Goal: Task Accomplishment & Management: Manage account settings

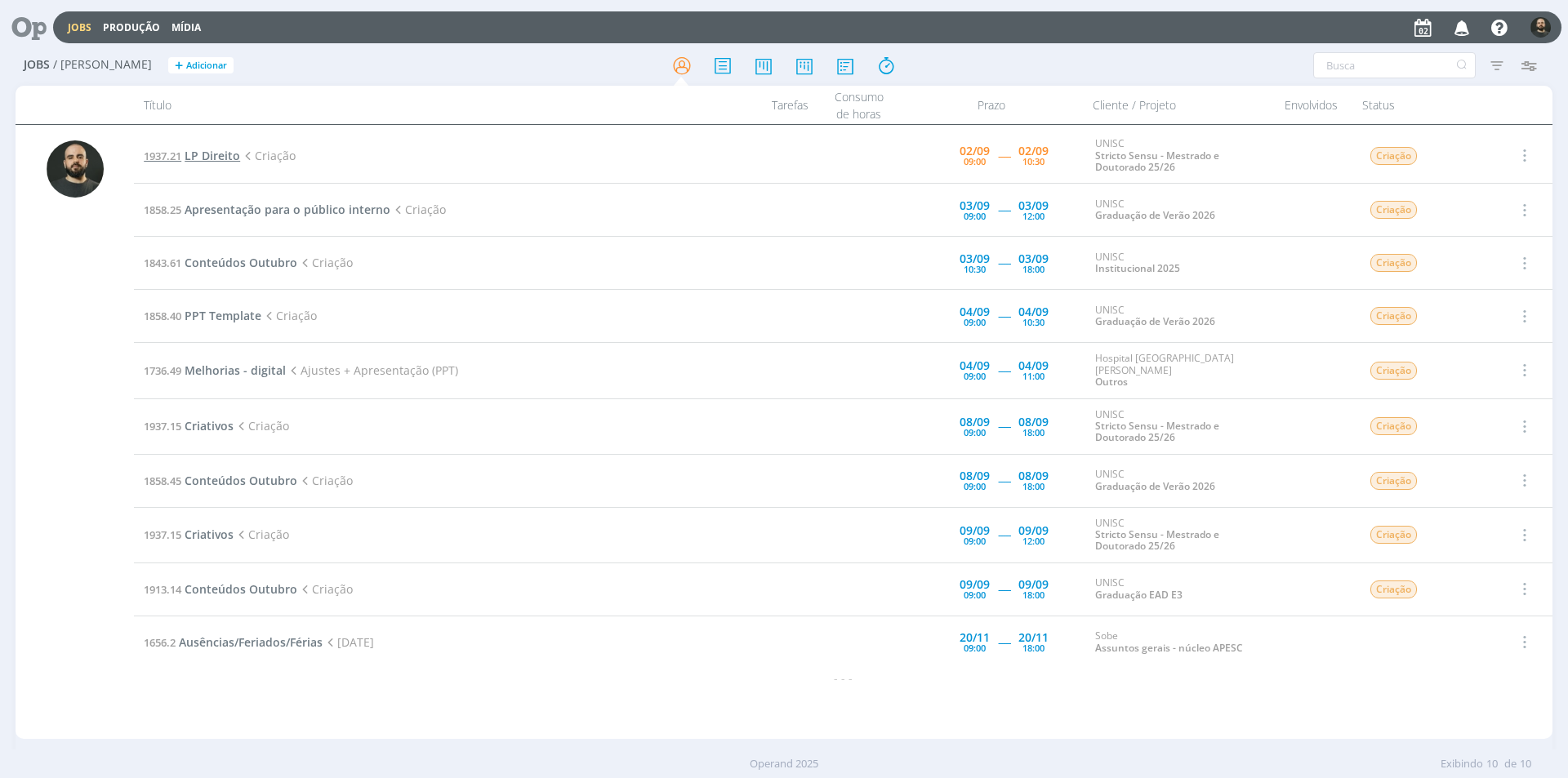
click at [222, 150] on span "LP Direito" at bounding box center [212, 156] width 56 height 16
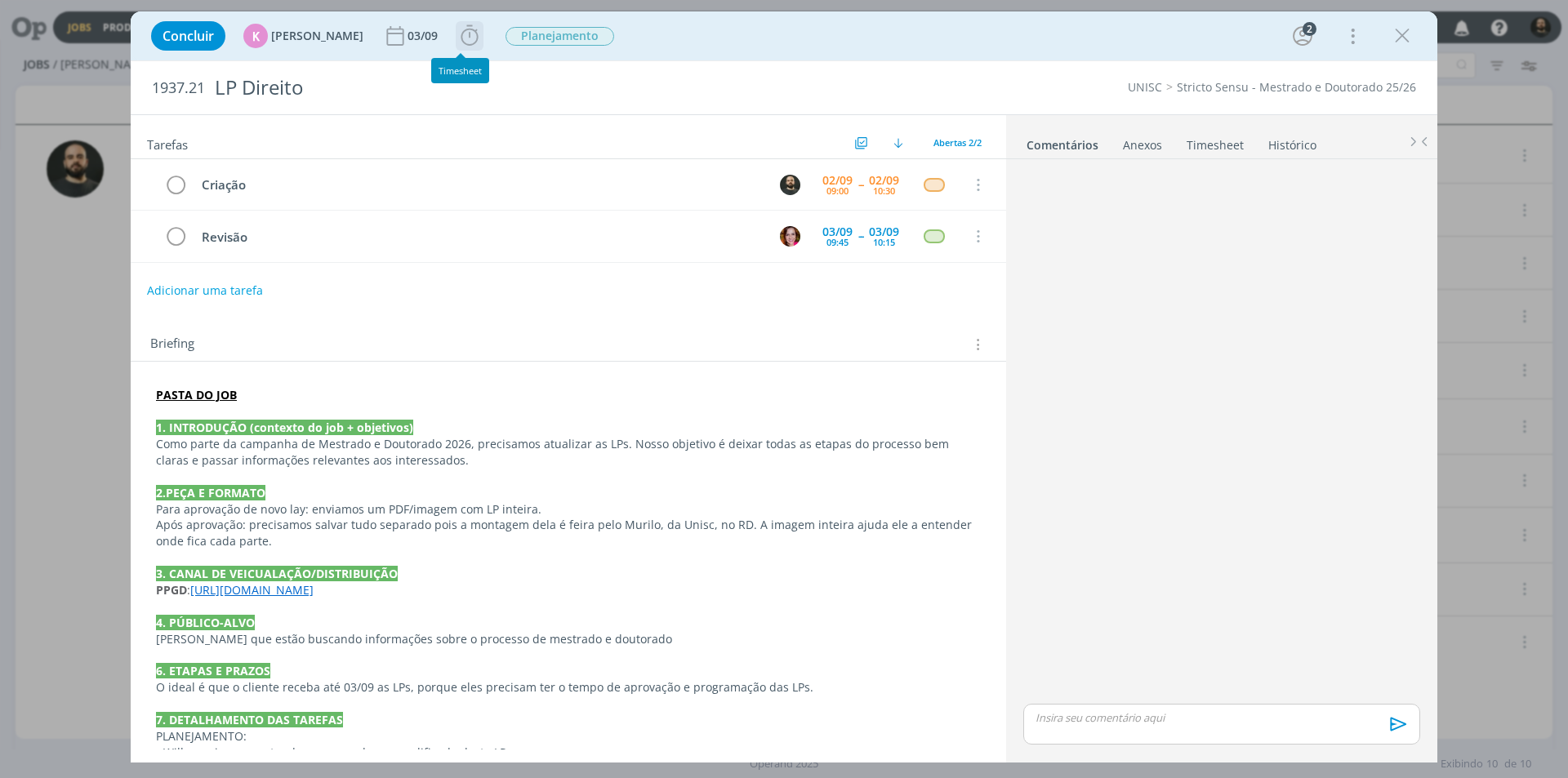
click at [468, 42] on icon "dialog" at bounding box center [469, 36] width 24 height 24
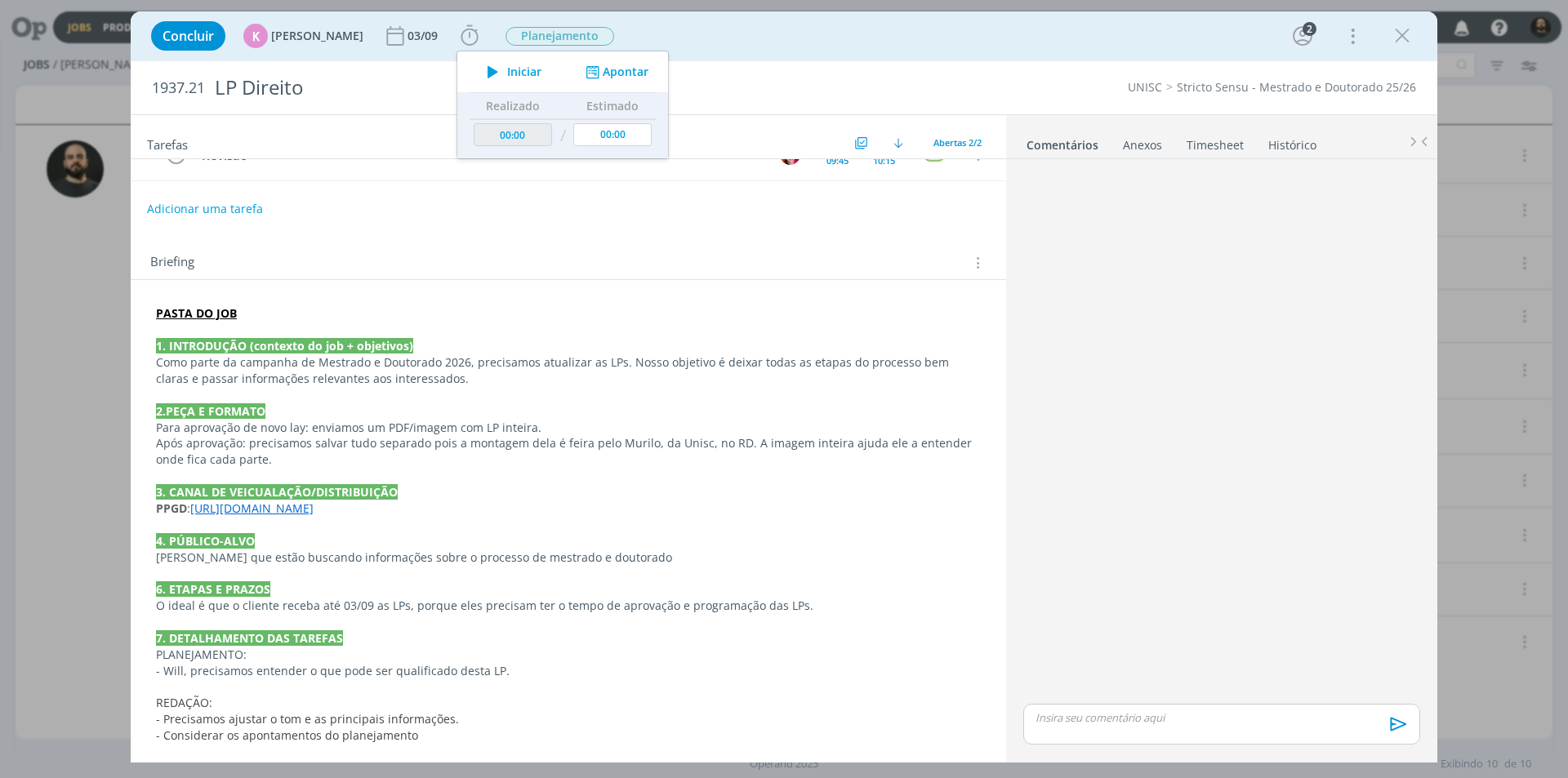
scroll to position [163, 0]
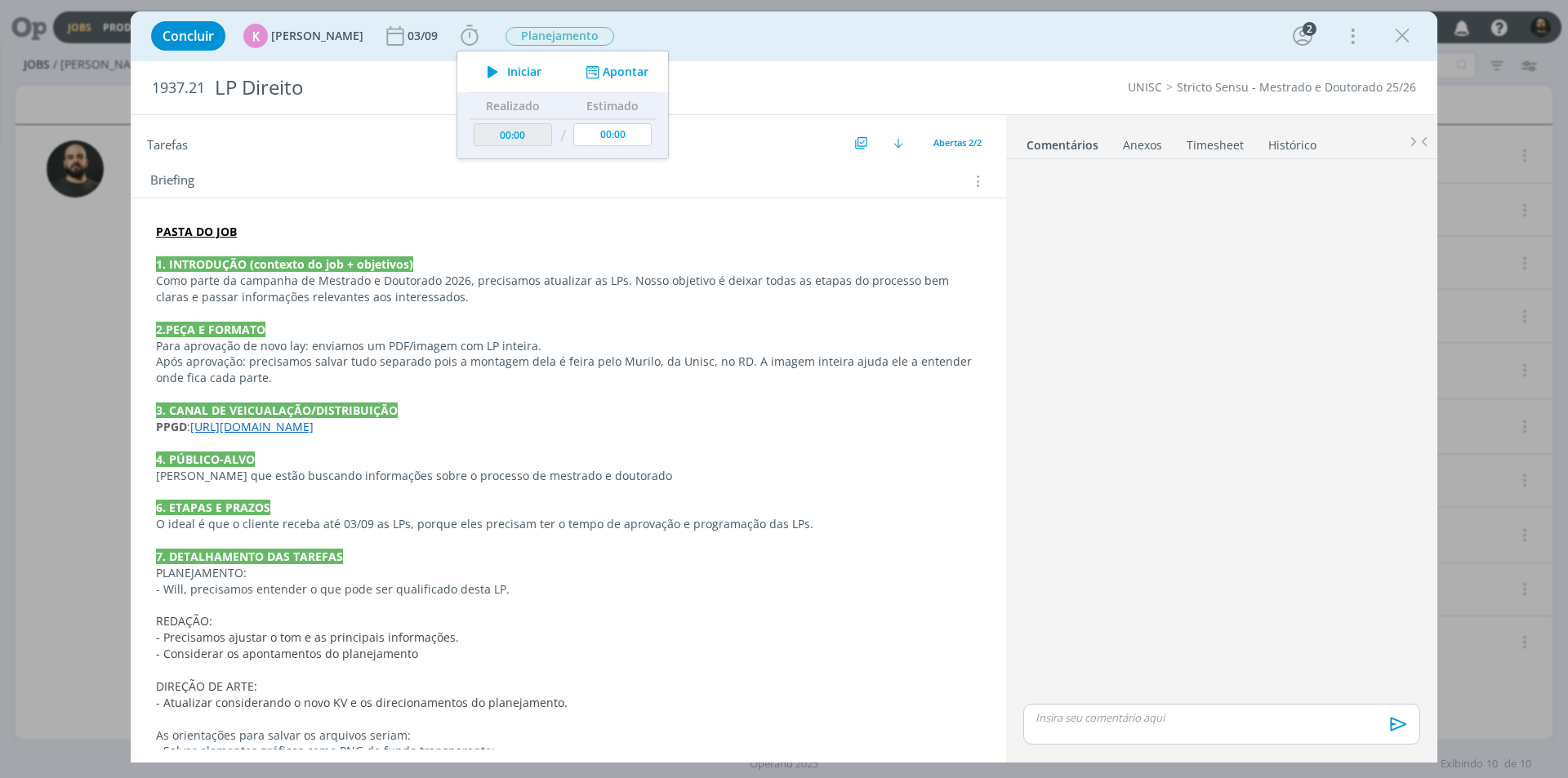
click at [1044, 254] on div "dialog" at bounding box center [1221, 434] width 410 height 535
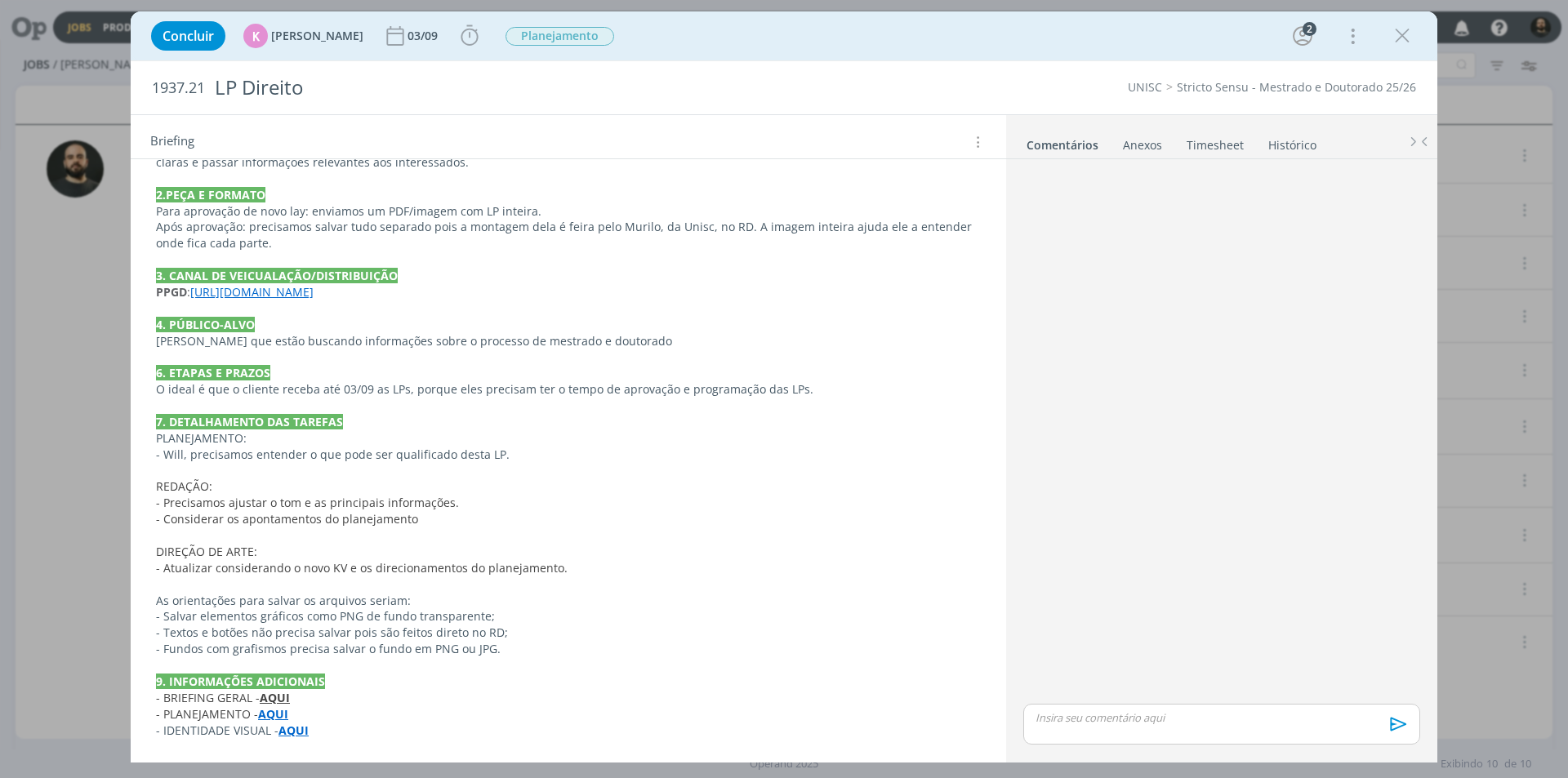
scroll to position [299, 0]
click at [1405, 38] on icon "dialog" at bounding box center [1402, 36] width 24 height 24
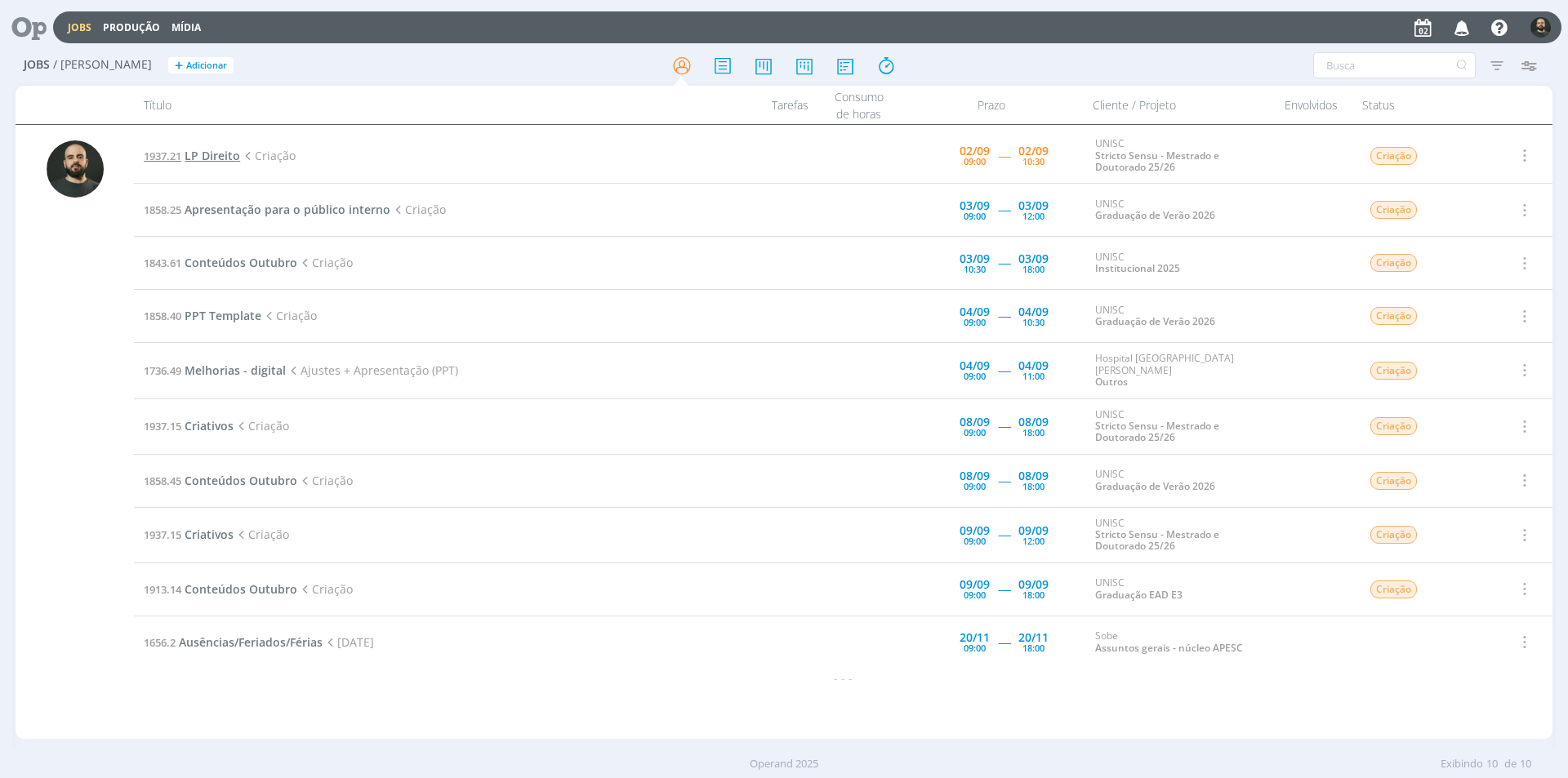
click at [220, 159] on span "LP Direito" at bounding box center [212, 156] width 56 height 16
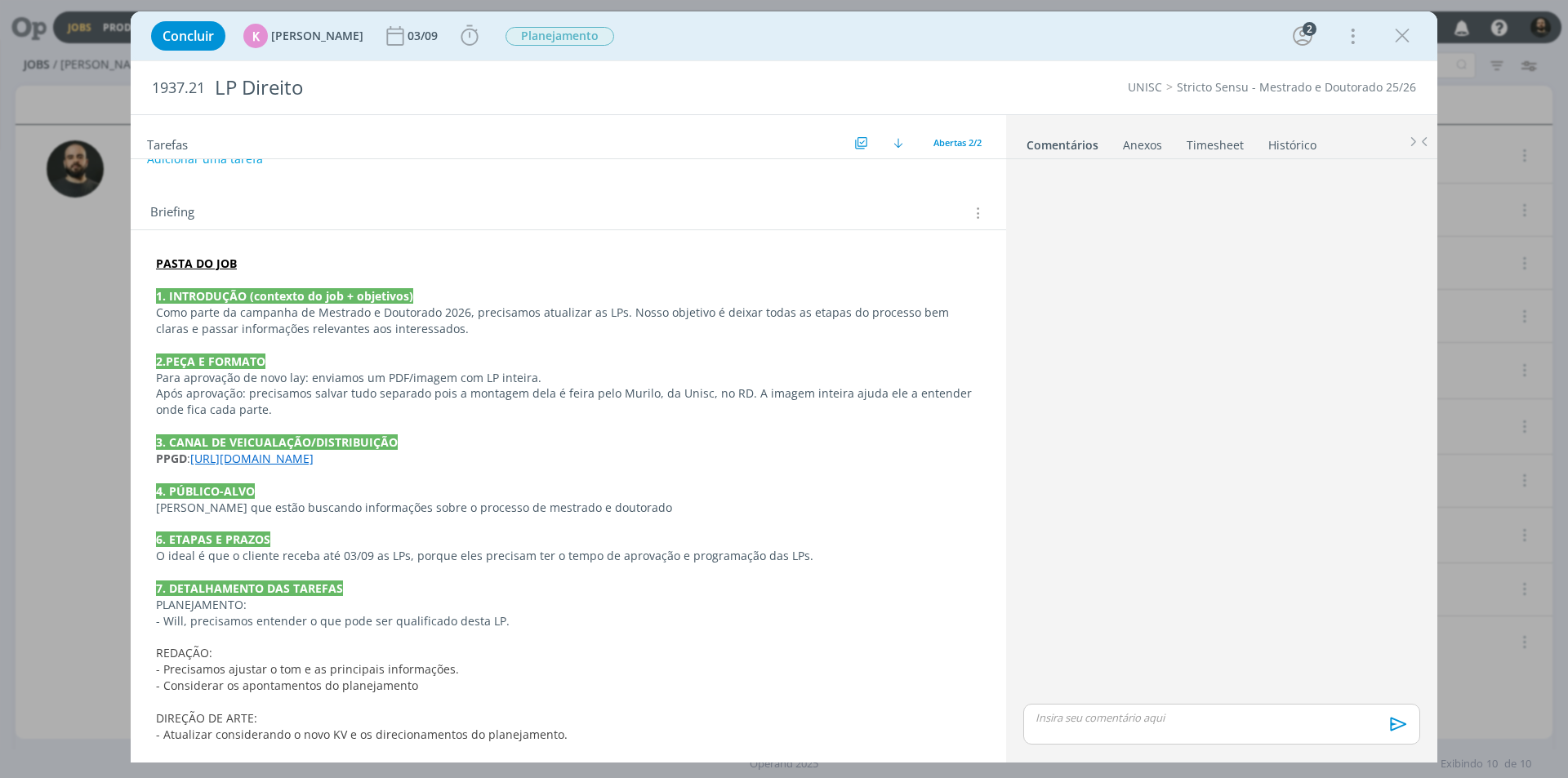
scroll to position [299, 0]
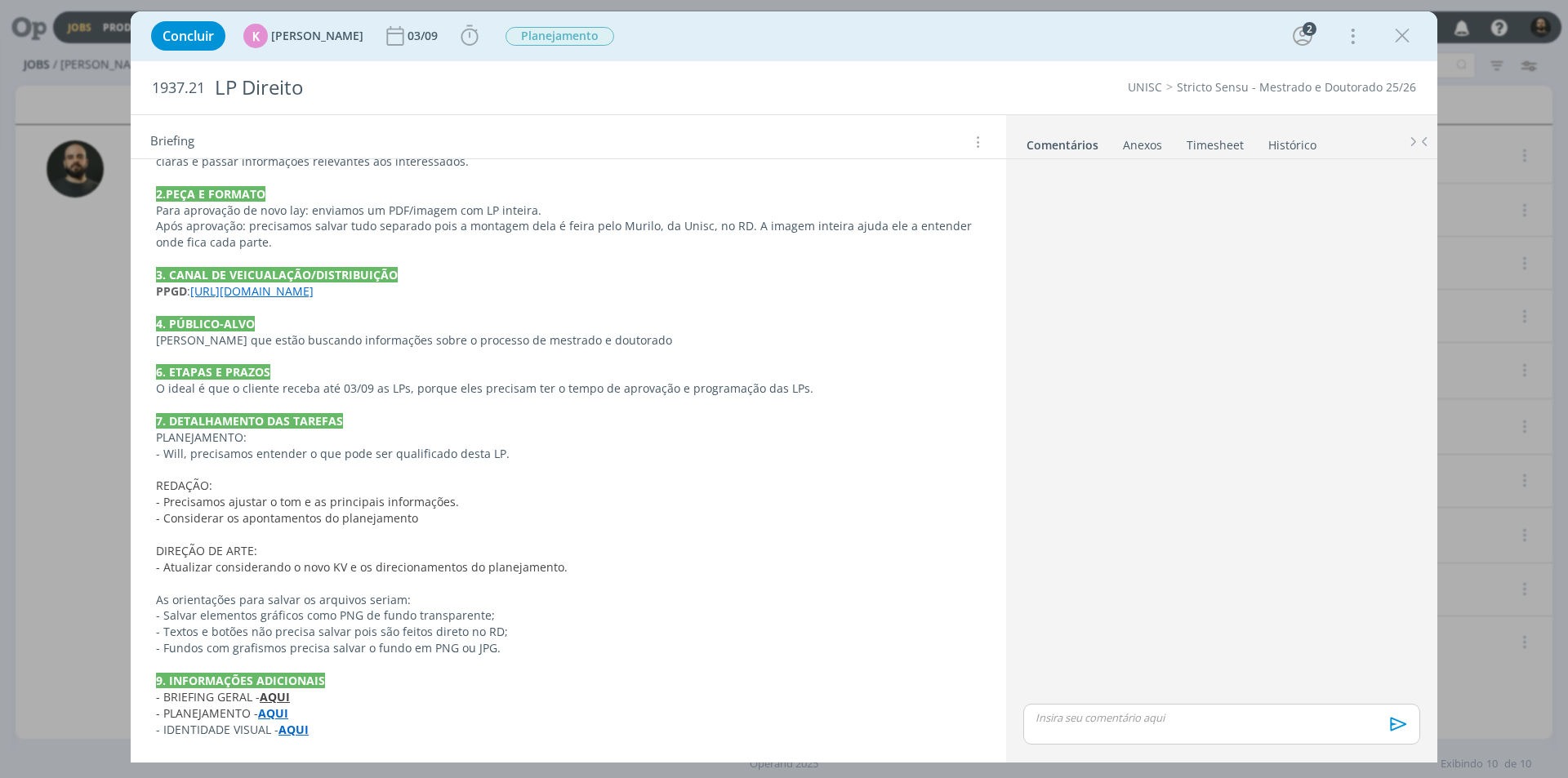
click at [314, 294] on link "[URL][DOMAIN_NAME]" at bounding box center [252, 291] width 123 height 16
click at [324, 321] on link "[URL][DOMAIN_NAME]" at bounding box center [262, 323] width 123 height 21
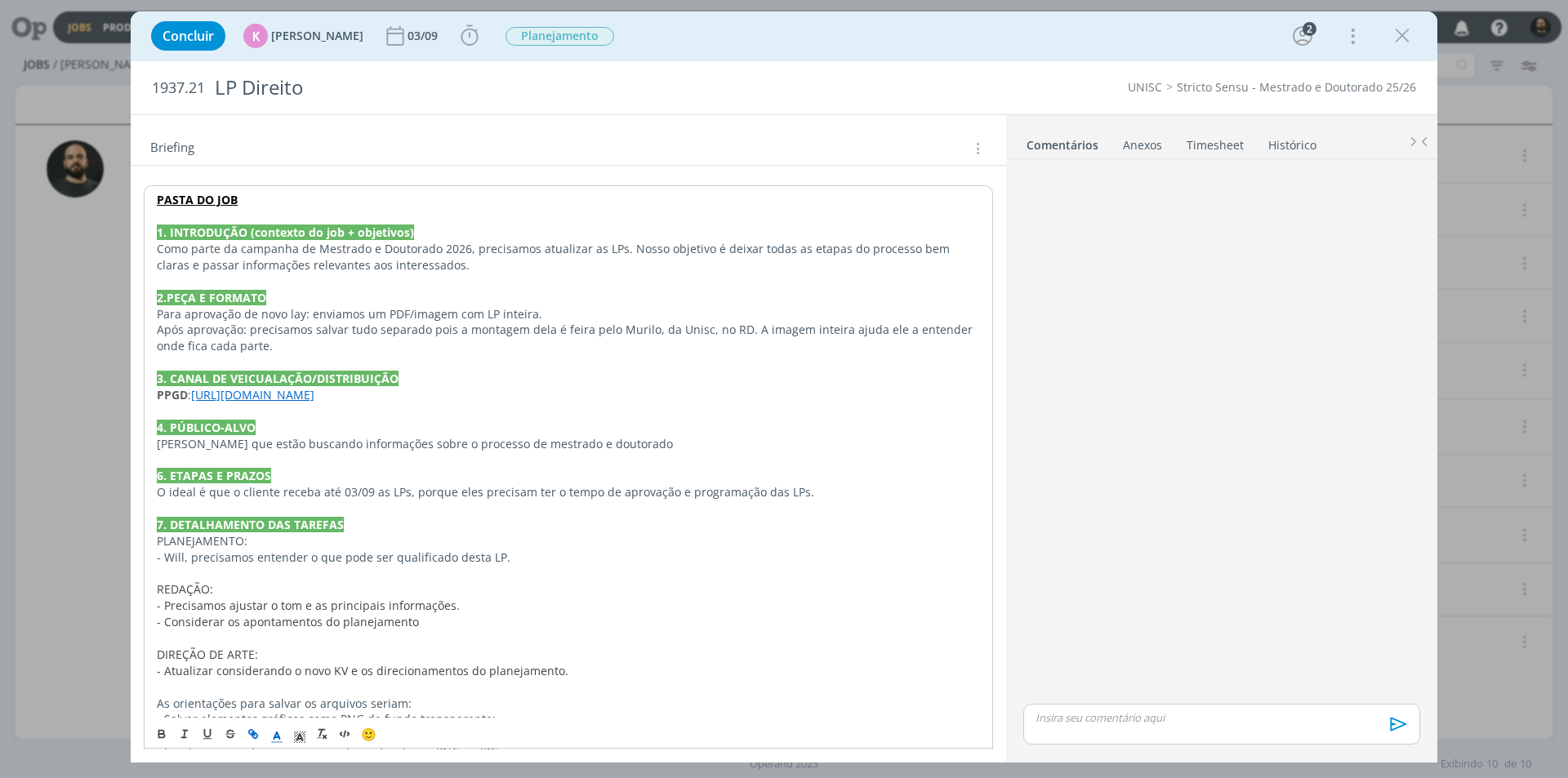
scroll to position [0, 0]
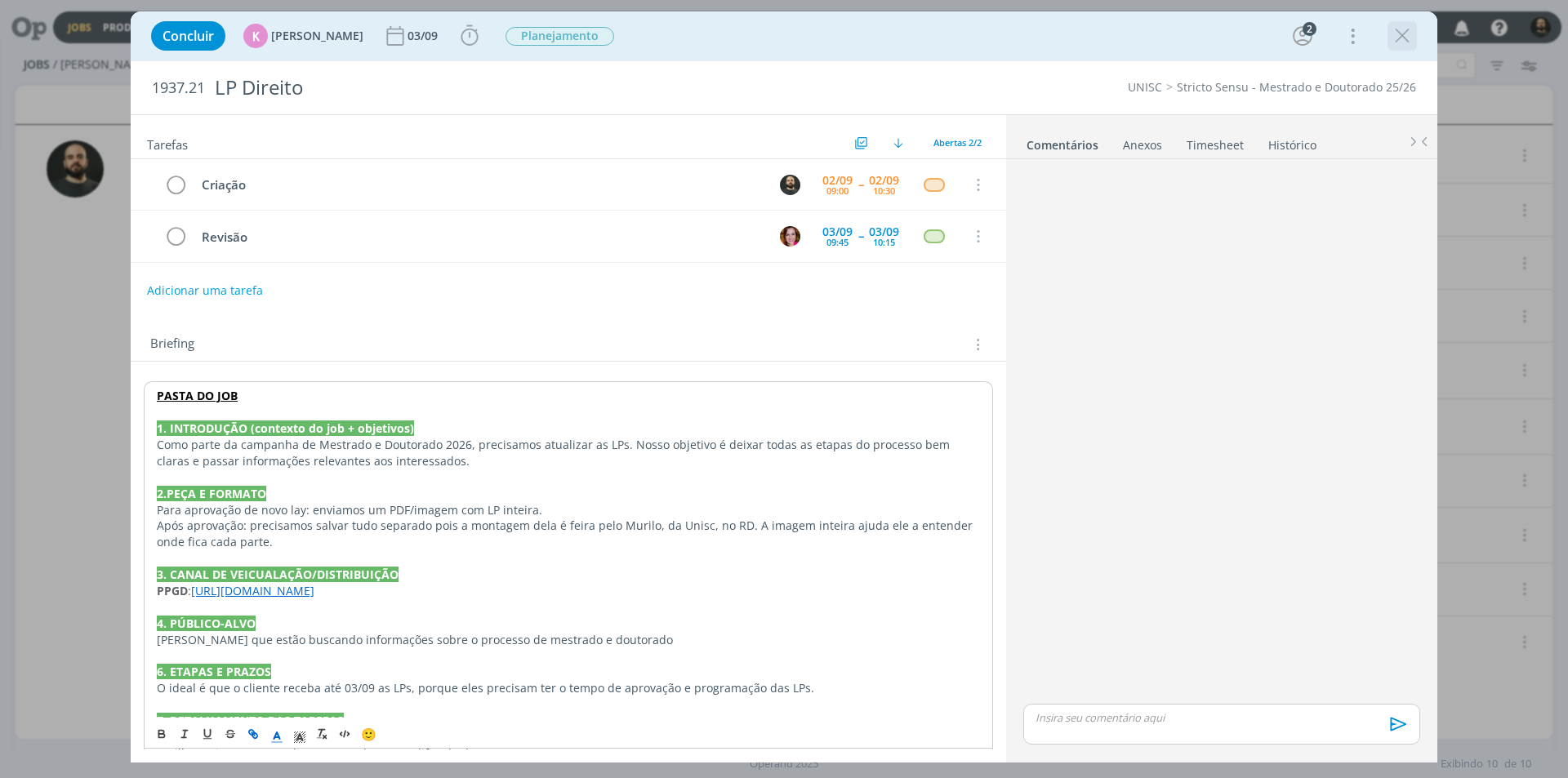
click at [1405, 38] on icon "dialog" at bounding box center [1402, 36] width 24 height 24
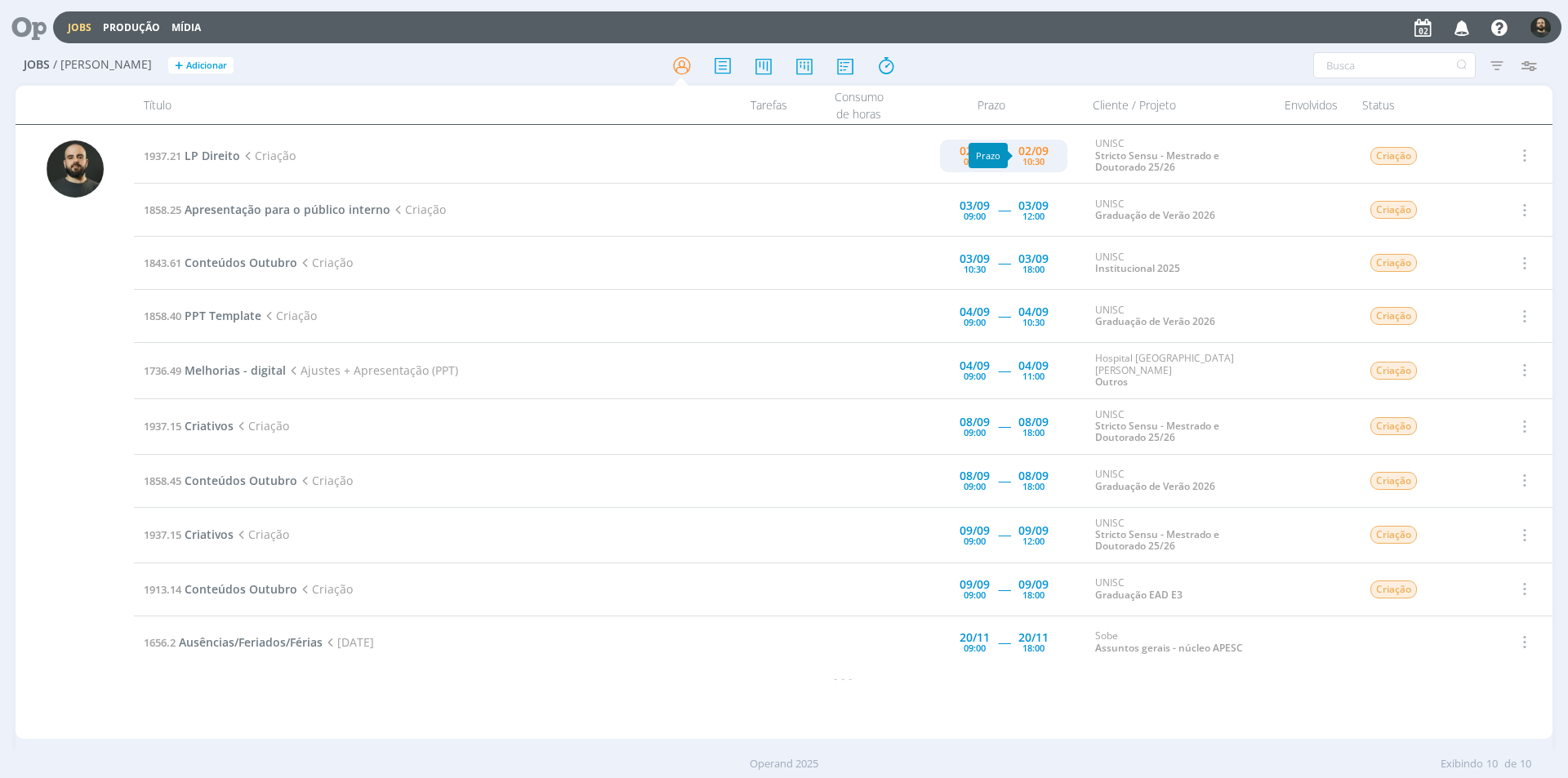
click at [1039, 154] on div "02/09" at bounding box center [1033, 150] width 31 height 11
type input "10:30"
type input "09:00"
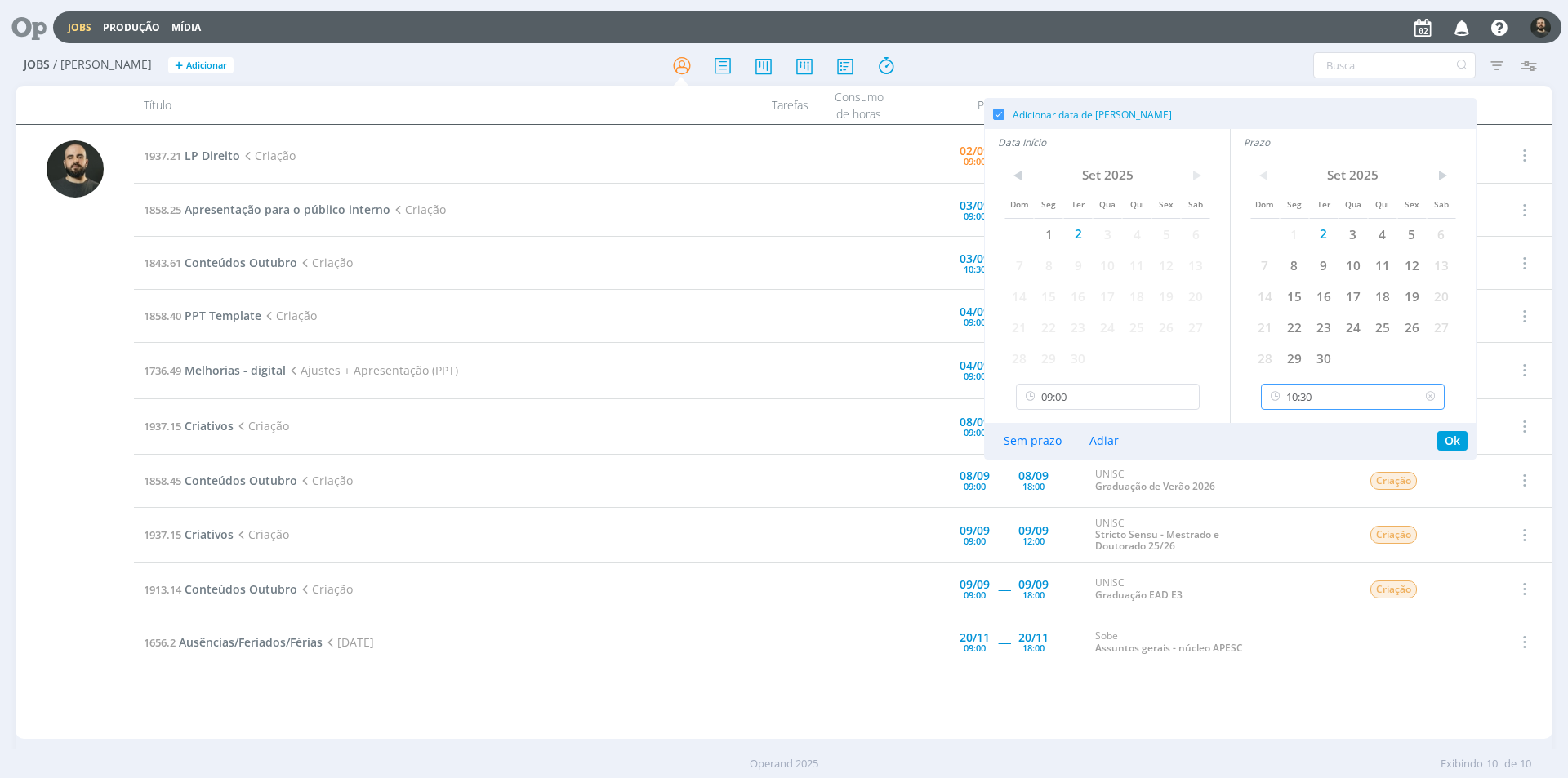
click at [1315, 398] on input "10:30" at bounding box center [1352, 397] width 184 height 26
click at [1322, 536] on div "11:00" at bounding box center [1355, 537] width 187 height 30
type input "11:00"
click at [1454, 442] on button "Ok" at bounding box center [1452, 441] width 31 height 19
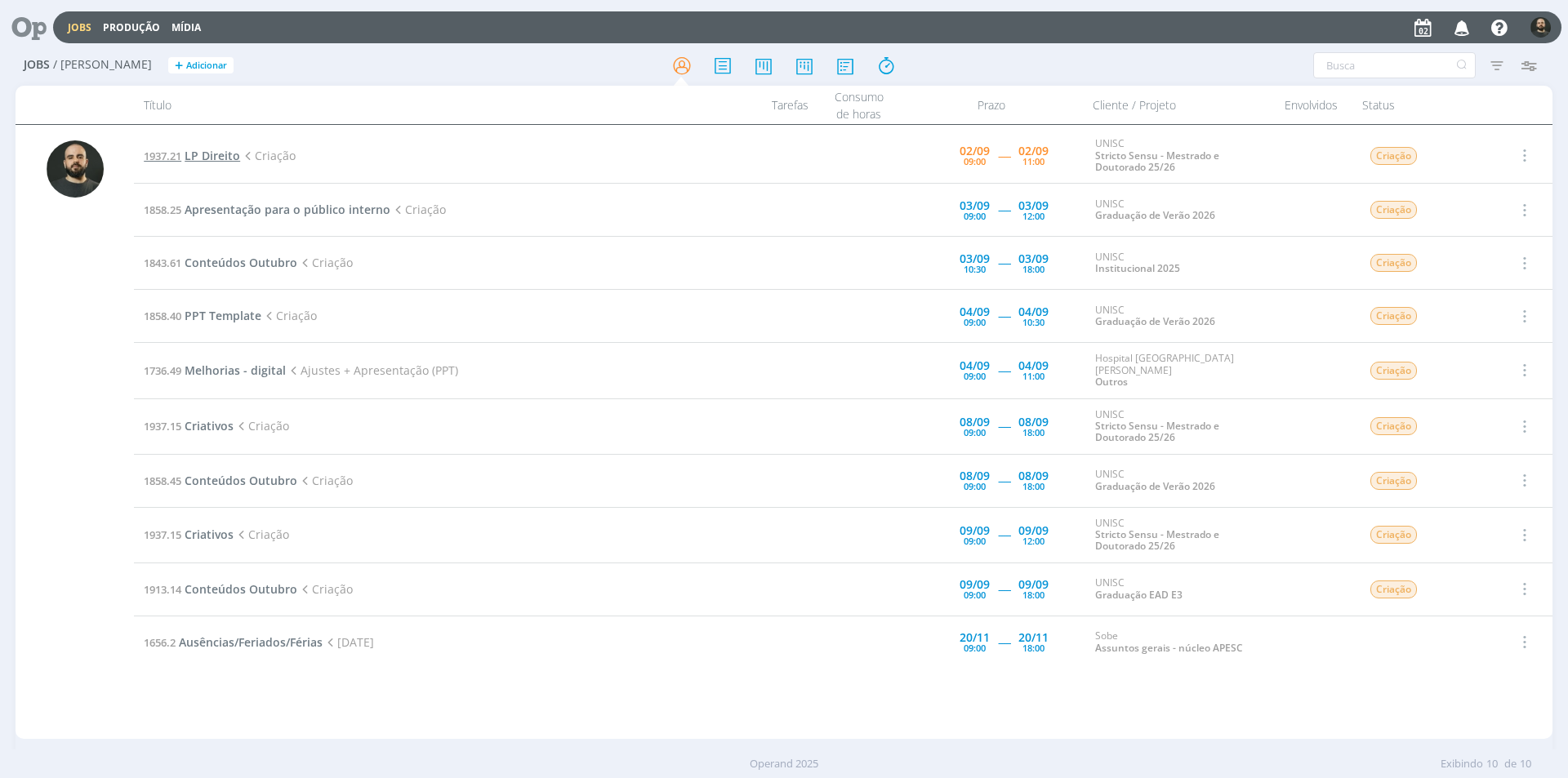
click at [227, 153] on span "LP Direito" at bounding box center [212, 156] width 56 height 16
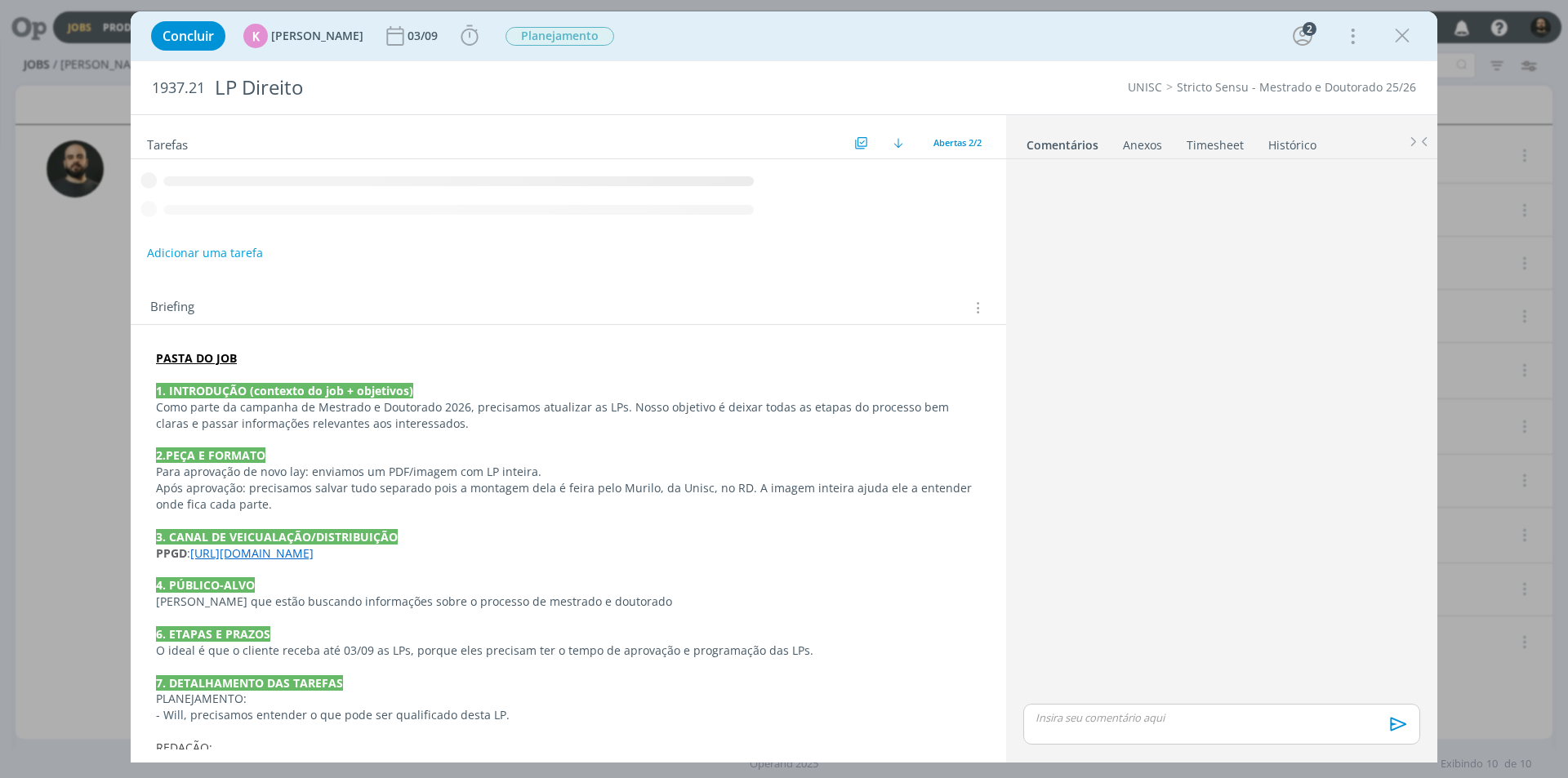
click at [206, 357] on strong "PASTA DO JOB" at bounding box center [196, 358] width 80 height 16
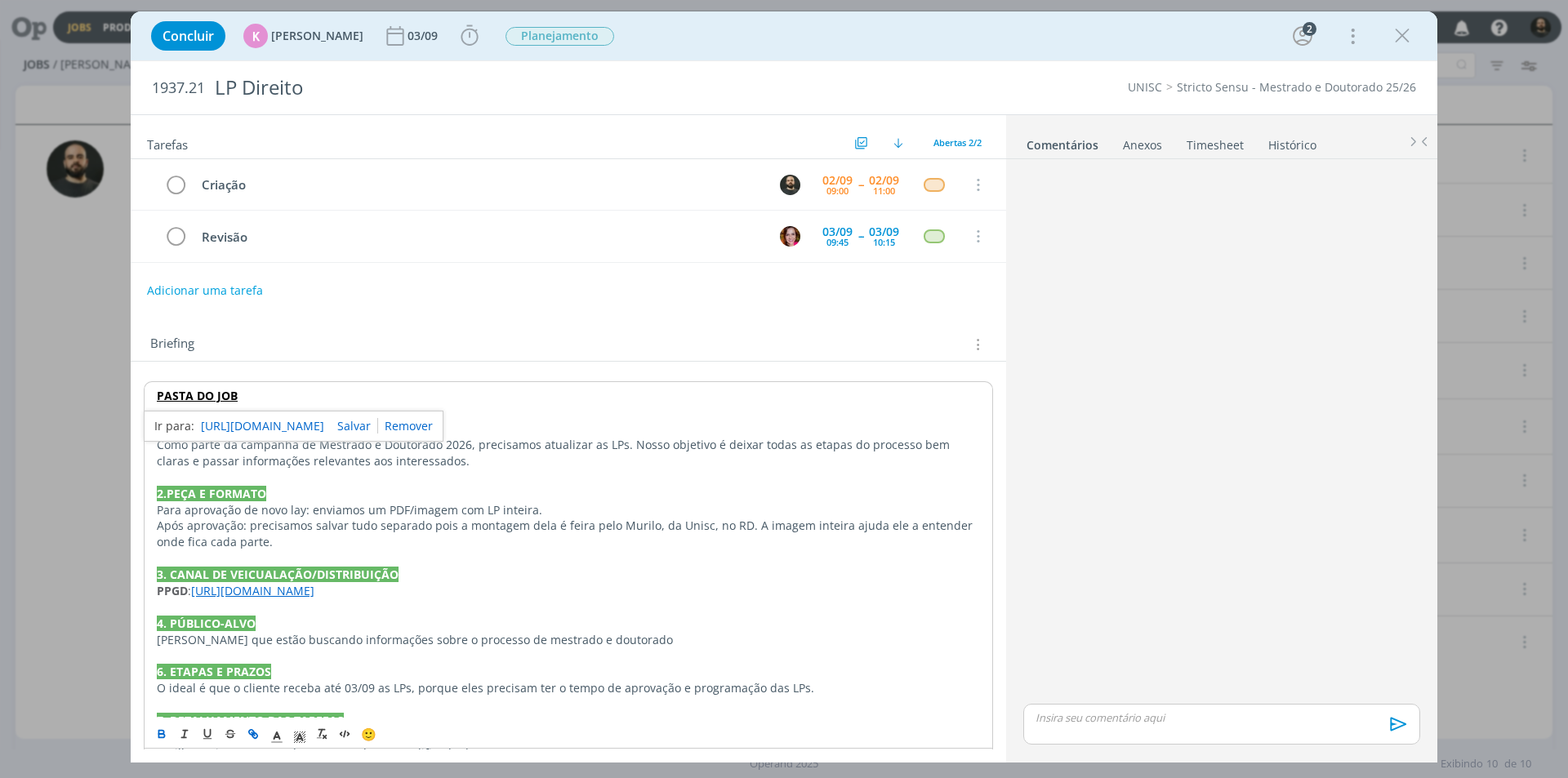
click at [257, 422] on link "[URL][DOMAIN_NAME]" at bounding box center [262, 426] width 123 height 21
click at [877, 189] on div "11:00" at bounding box center [884, 191] width 22 height 9
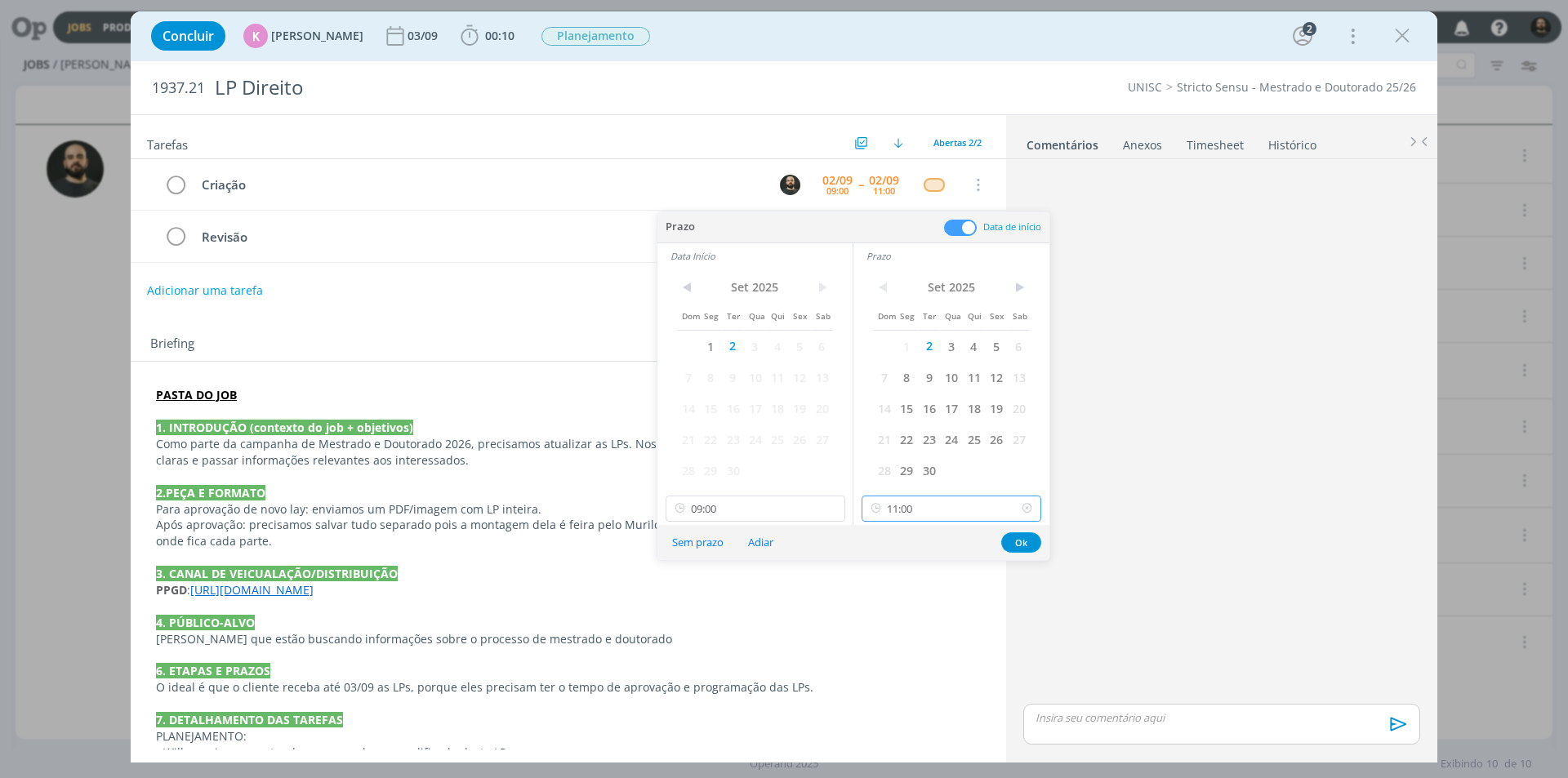
click at [974, 509] on input "11:00" at bounding box center [952, 509] width 180 height 26
drag, startPoint x: 892, startPoint y: 624, endPoint x: 905, endPoint y: 620, distance: 13.6
click at [894, 624] on div "12:00" at bounding box center [953, 626] width 183 height 30
type input "12:00"
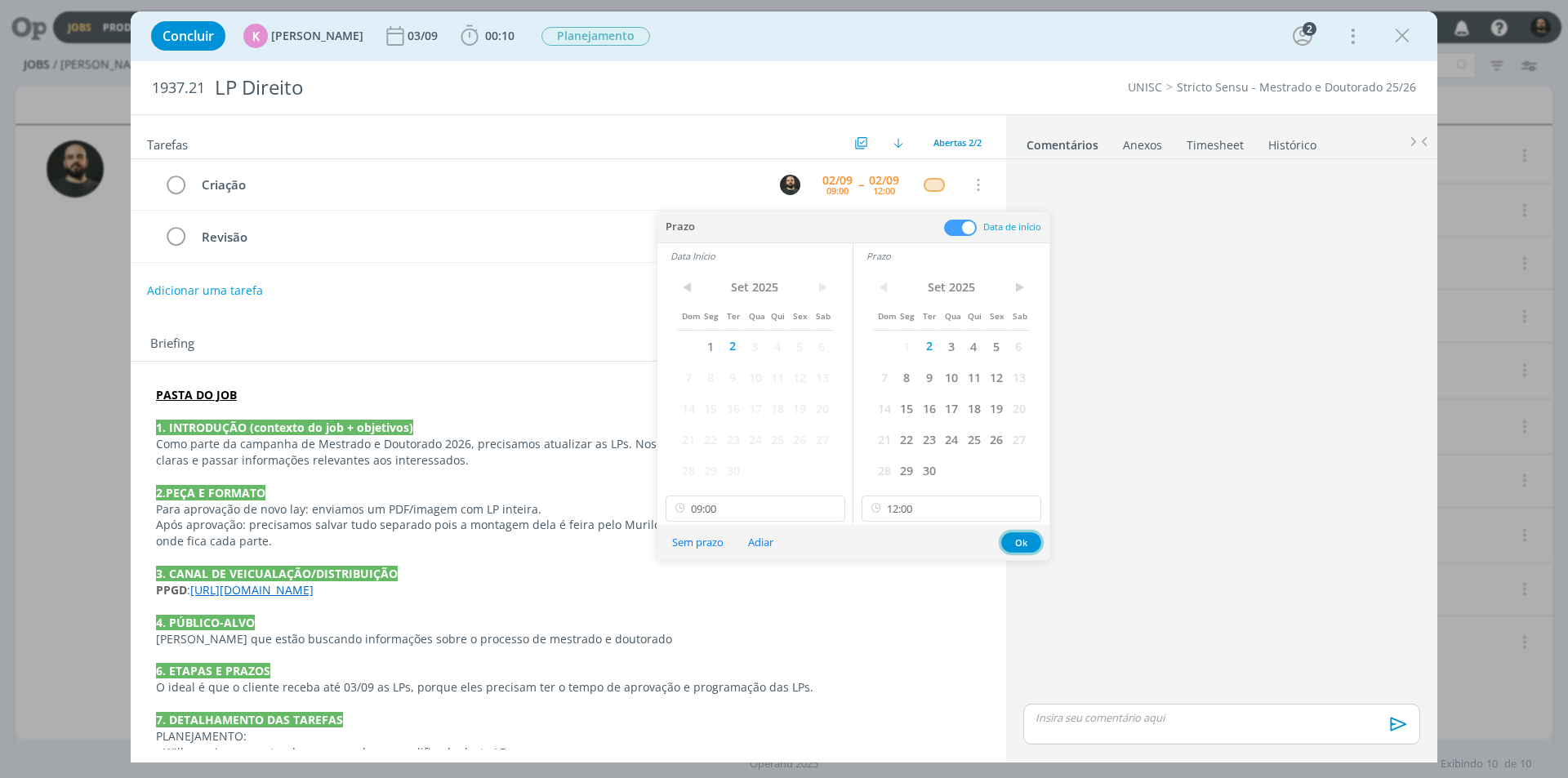
click at [1029, 542] on button "Ok" at bounding box center [1021, 542] width 40 height 20
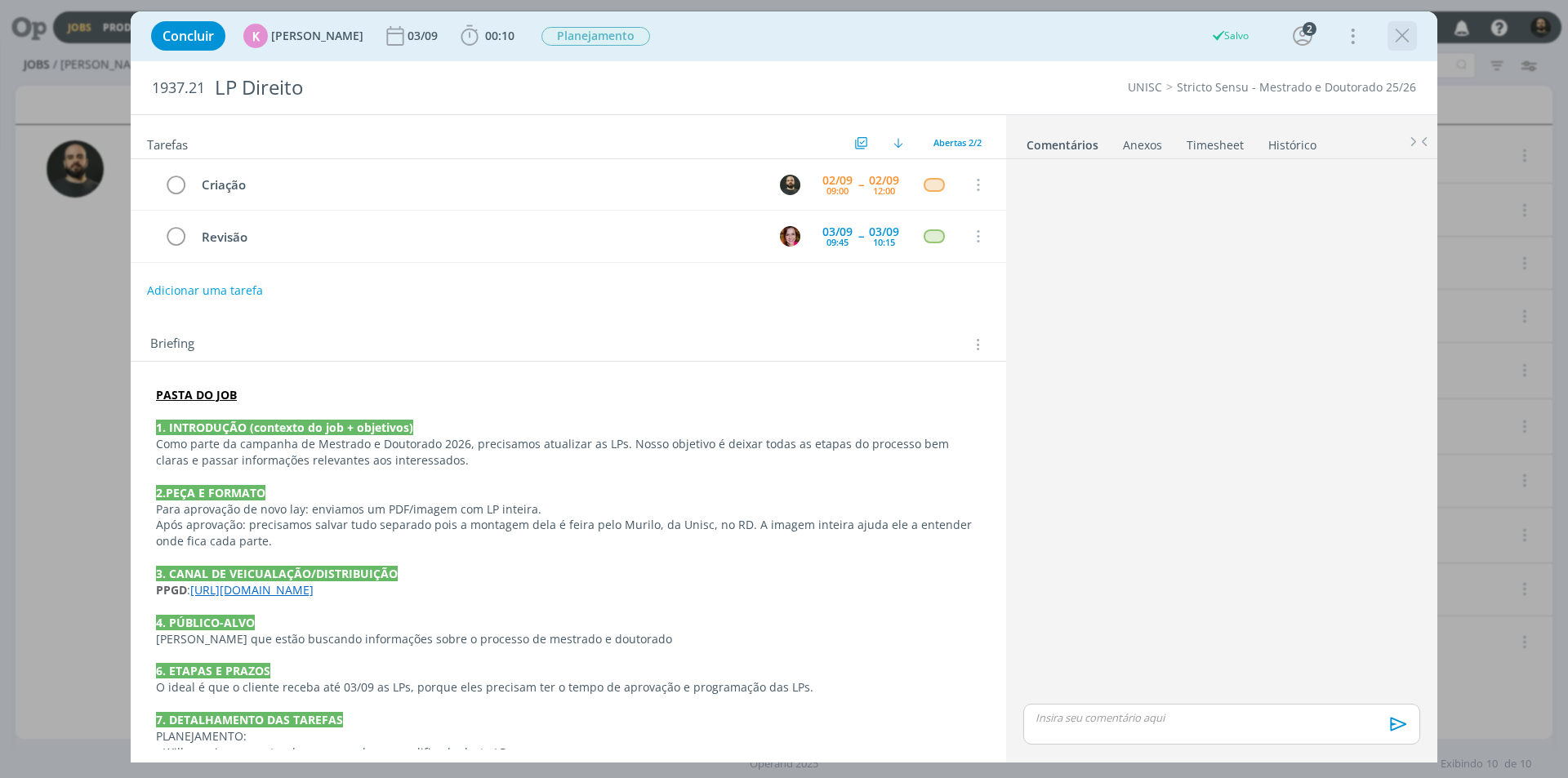
click at [1396, 30] on icon "dialog" at bounding box center [1402, 36] width 24 height 24
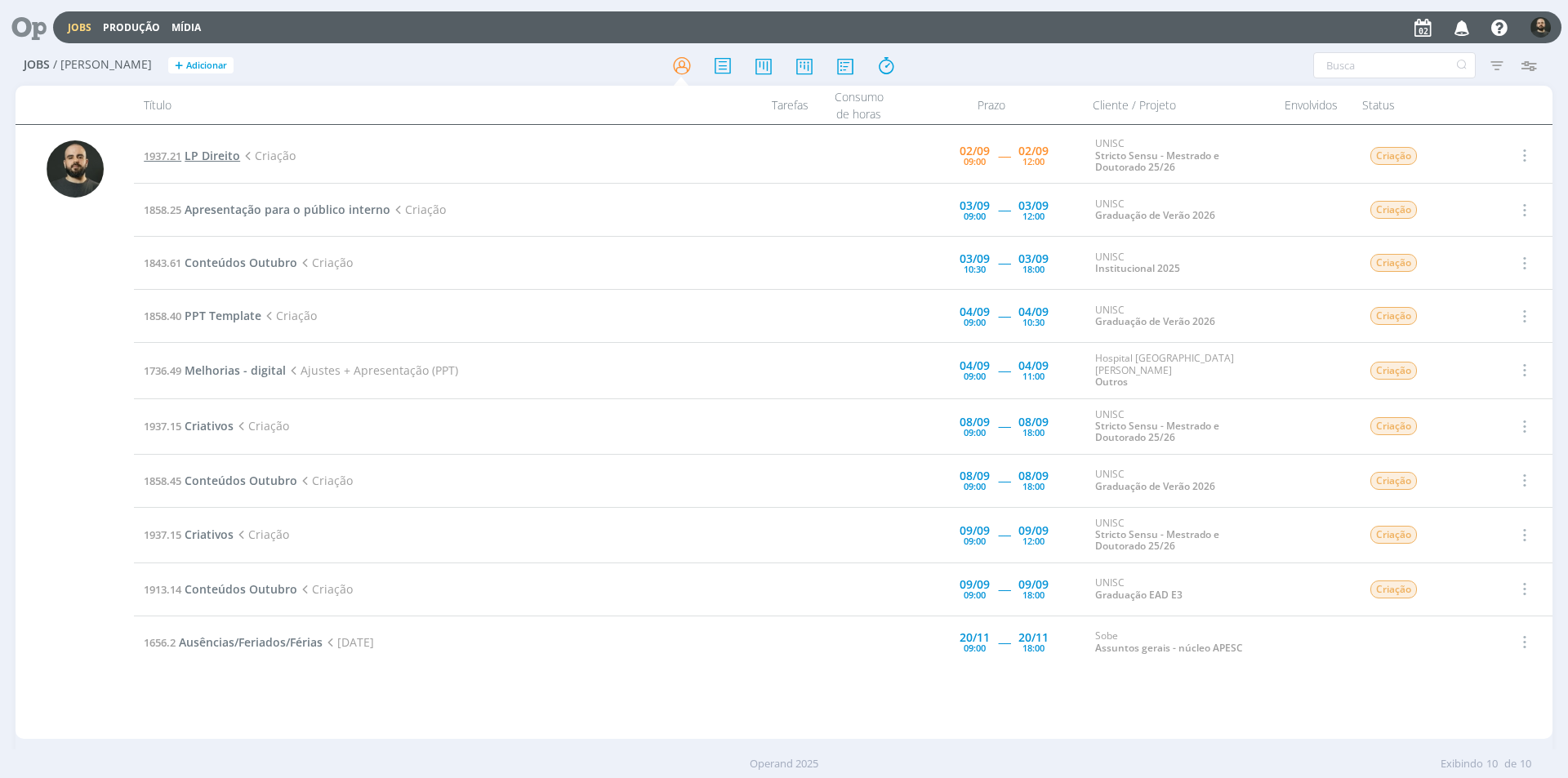
click at [221, 154] on span "LP Direito" at bounding box center [212, 156] width 56 height 16
